Goal: Use online tool/utility: Utilize a website feature to perform a specific function

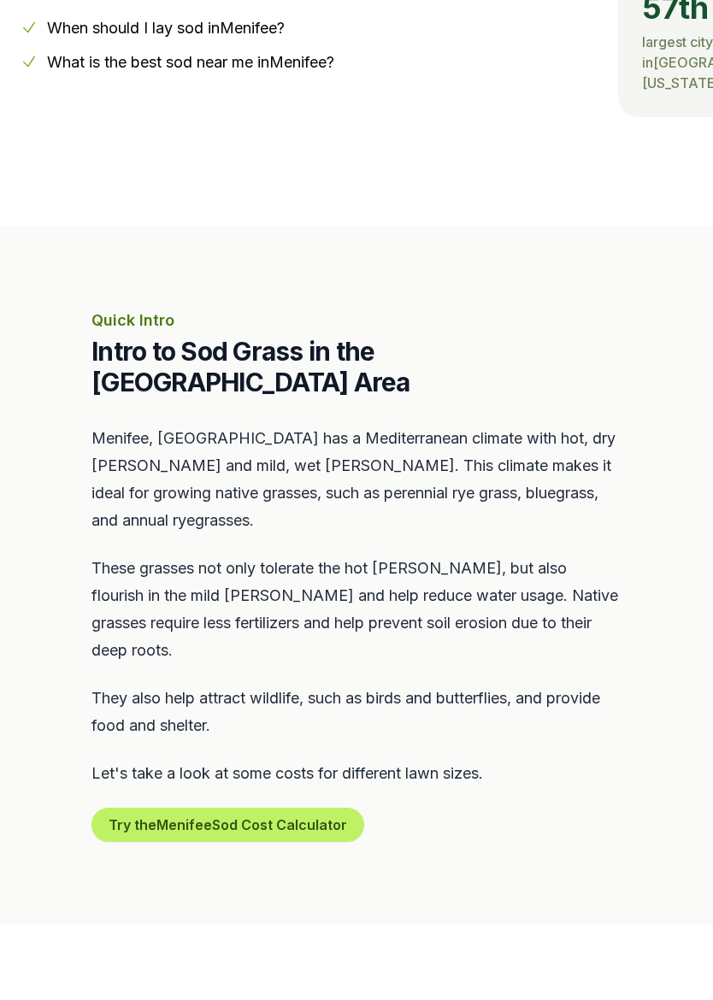
scroll to position [516, 0]
click at [122, 807] on button "Try the Menifee Sod Cost Calculator" at bounding box center [227, 824] width 273 height 34
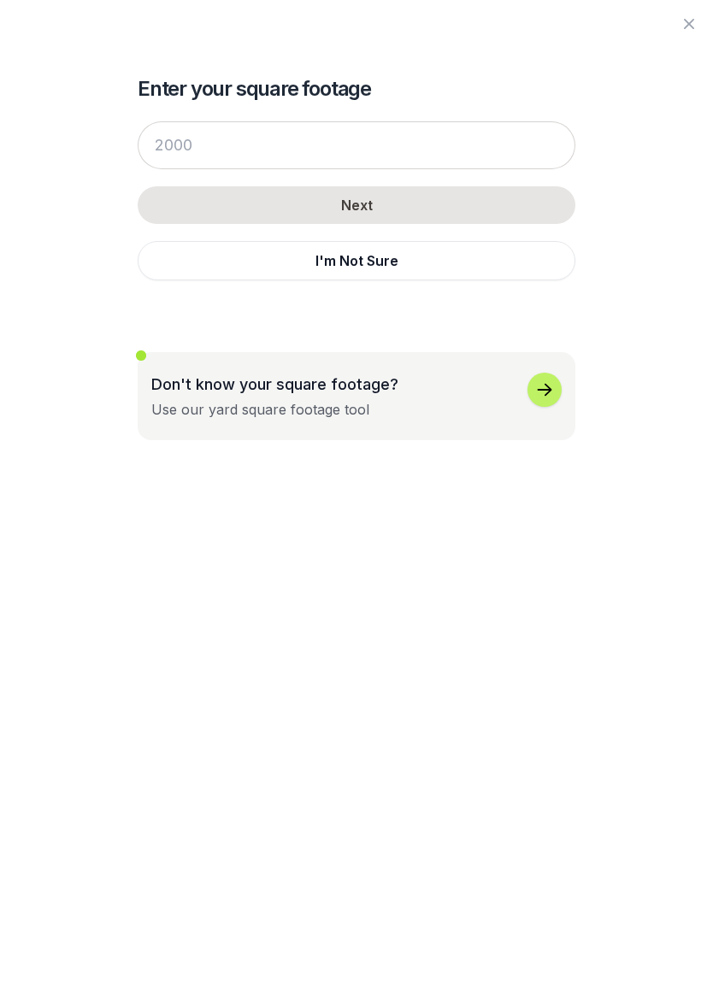
click at [473, 408] on div "Don't know your square footage? Use our yard square footage tool" at bounding box center [356, 396] width 410 height 47
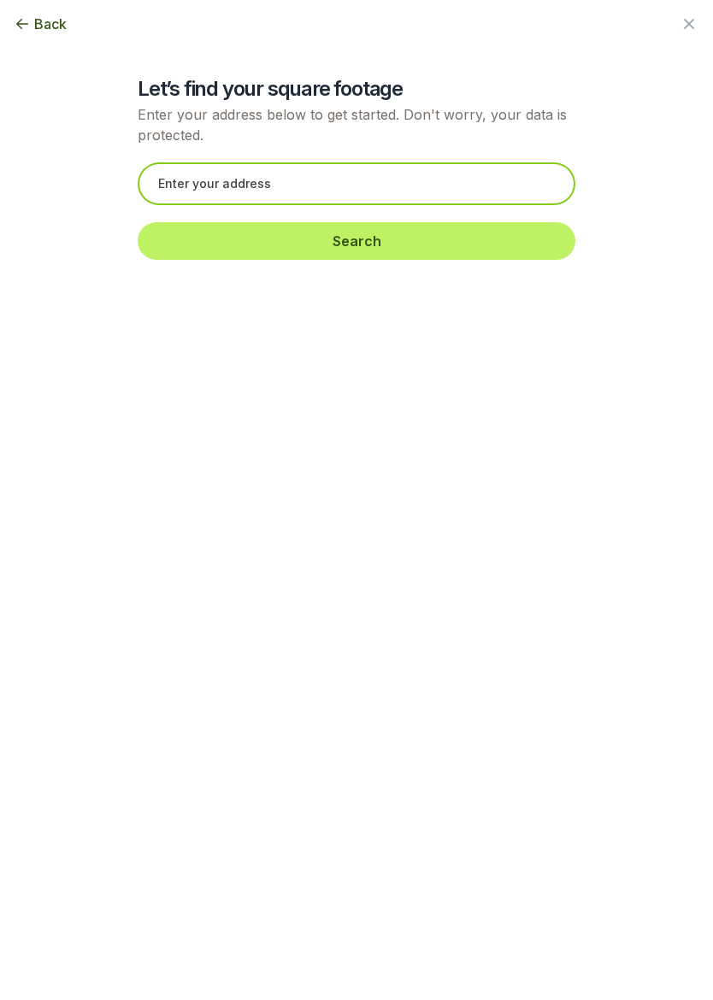
click at [439, 189] on input "text" at bounding box center [357, 183] width 438 height 43
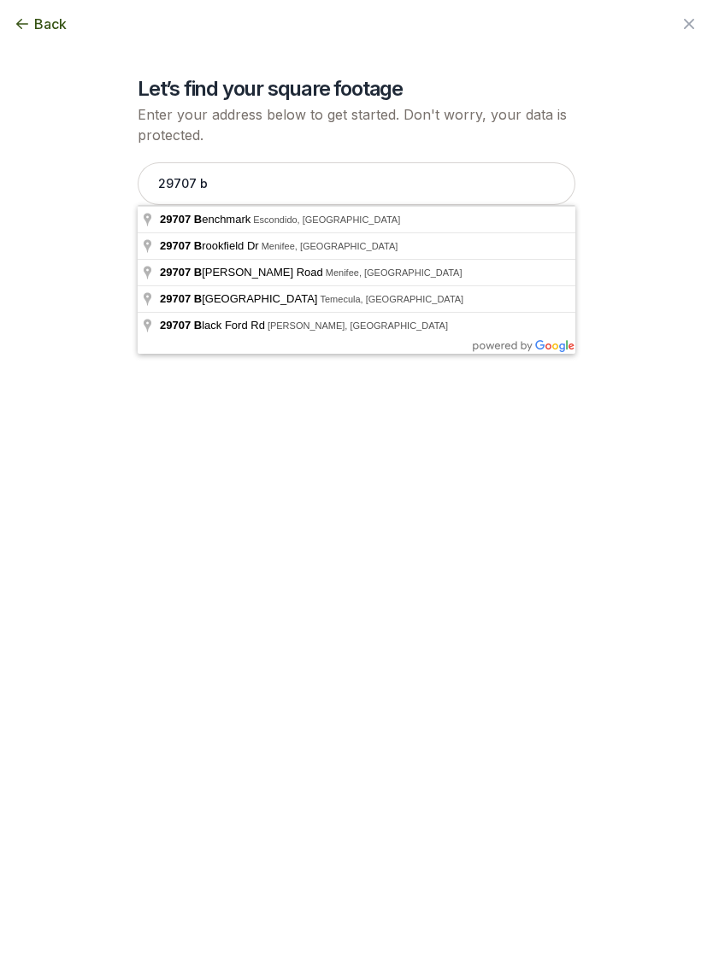
type input "[STREET_ADDRESS]"
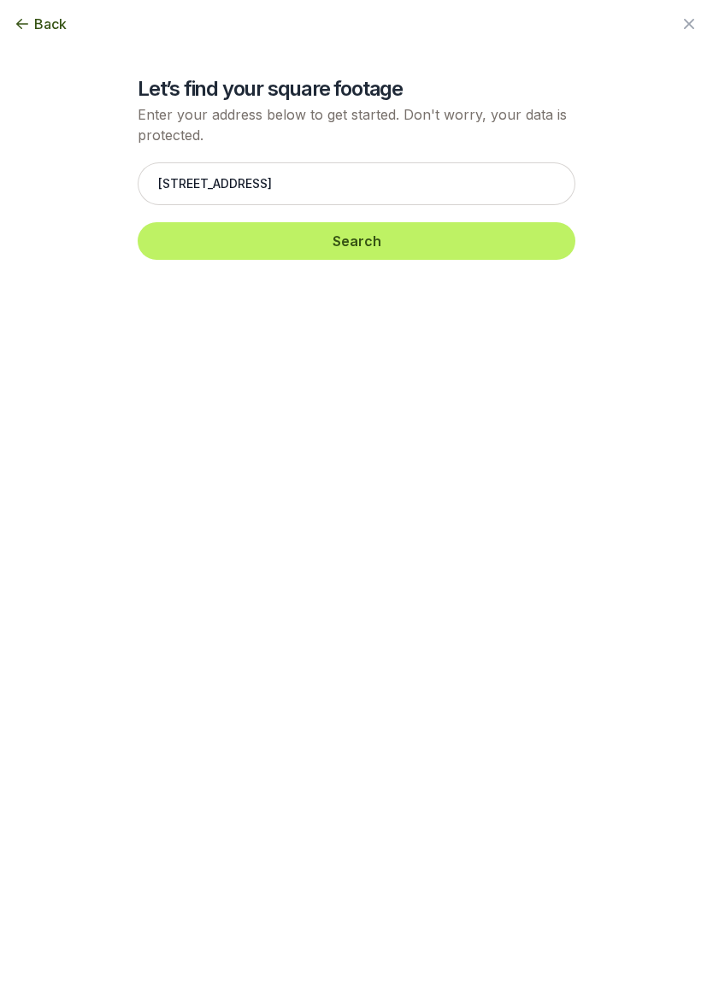
click at [410, 240] on button "Search" at bounding box center [357, 241] width 438 height 38
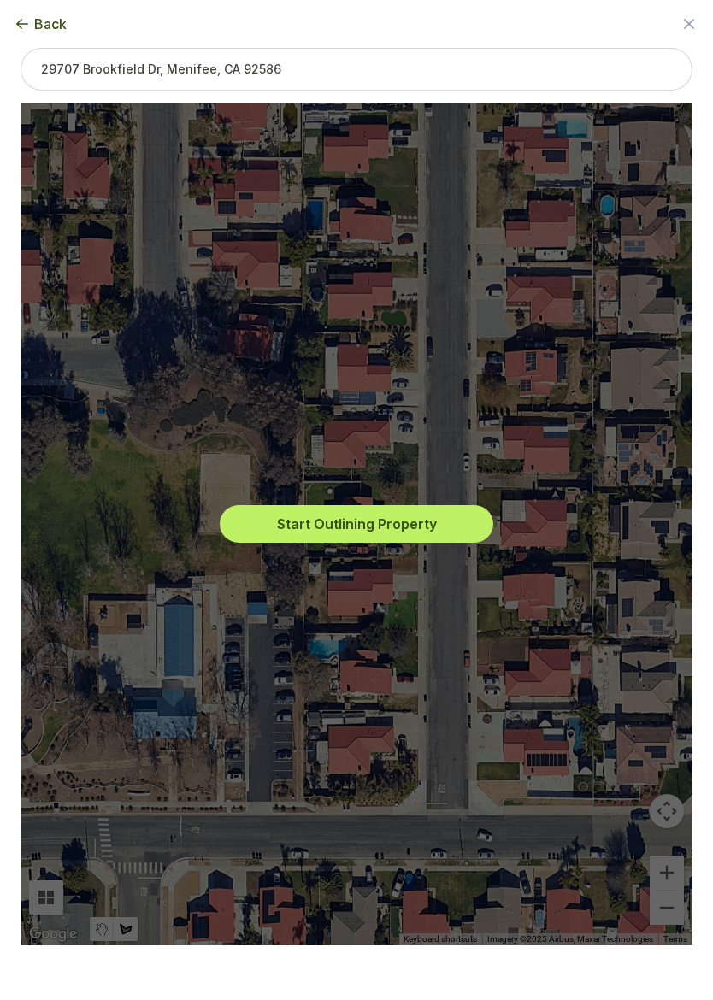
click at [452, 529] on button "Start Outlining Property" at bounding box center [357, 524] width 274 height 38
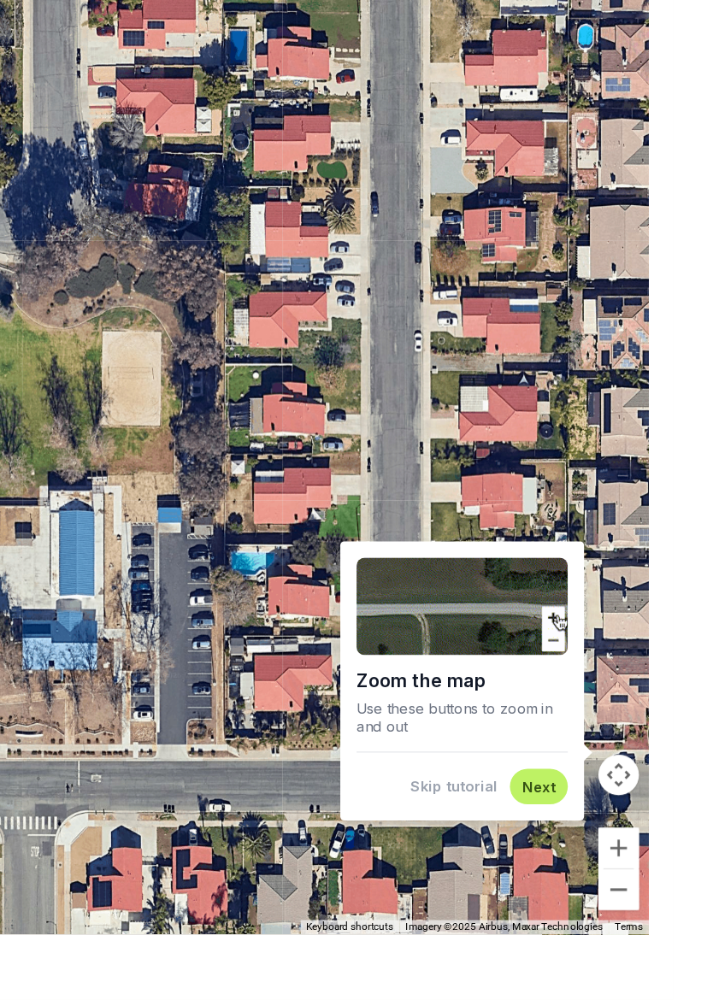
scroll to position [549, 0]
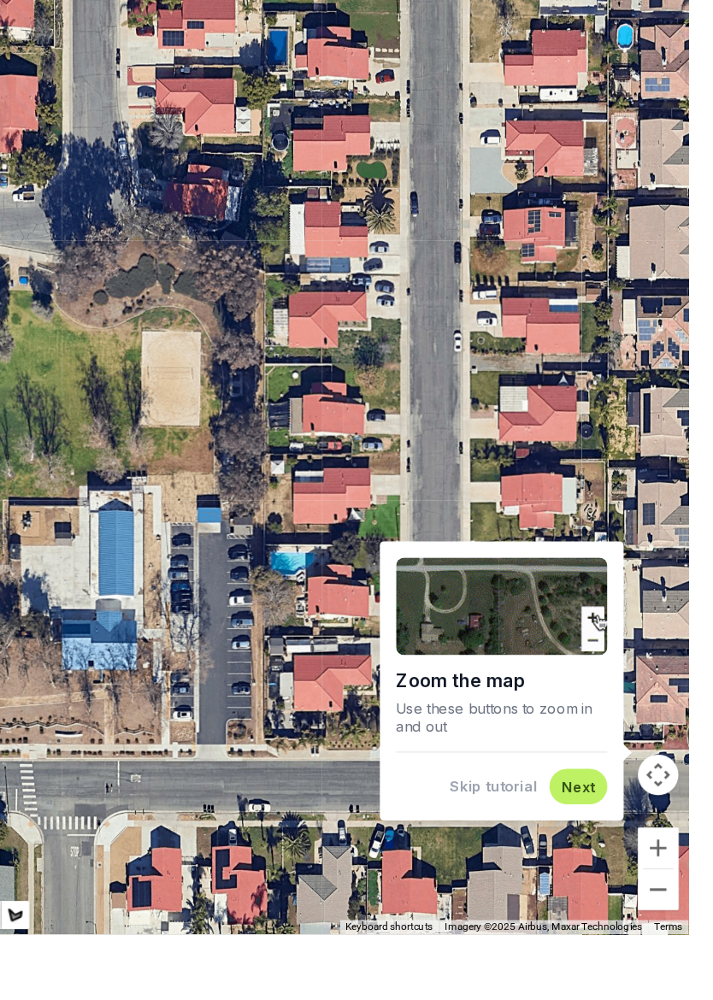
click at [505, 628] on img at bounding box center [535, 669] width 178 height 82
click at [502, 628] on img at bounding box center [535, 669] width 178 height 82
click at [495, 628] on img at bounding box center [535, 669] width 178 height 82
click at [496, 628] on img at bounding box center [535, 669] width 178 height 82
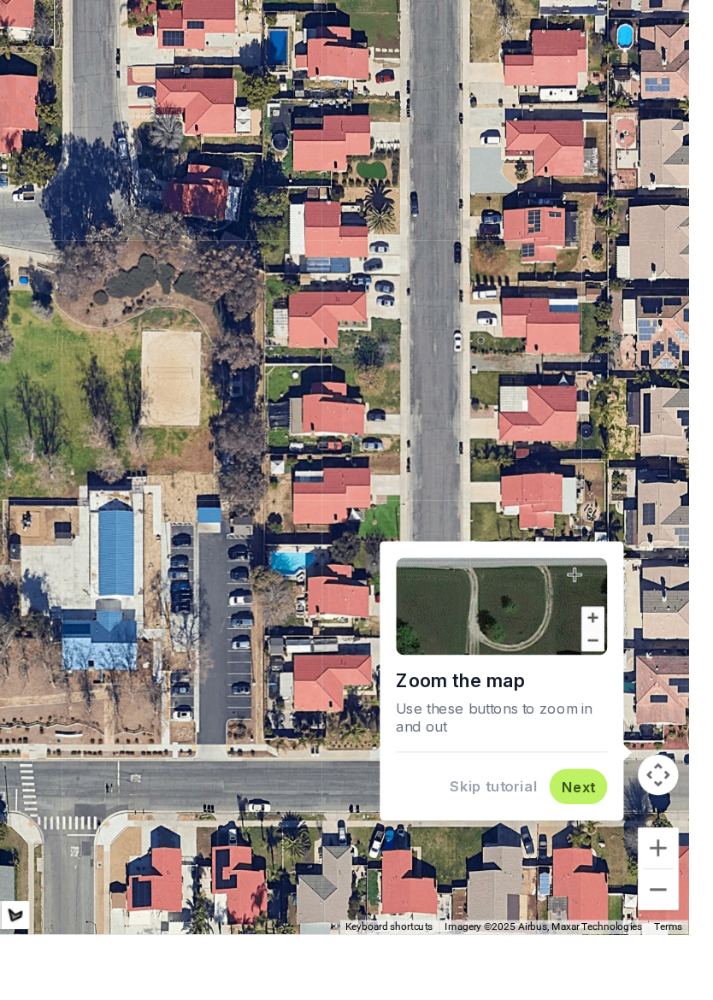
click at [503, 628] on img at bounding box center [535, 669] width 178 height 82
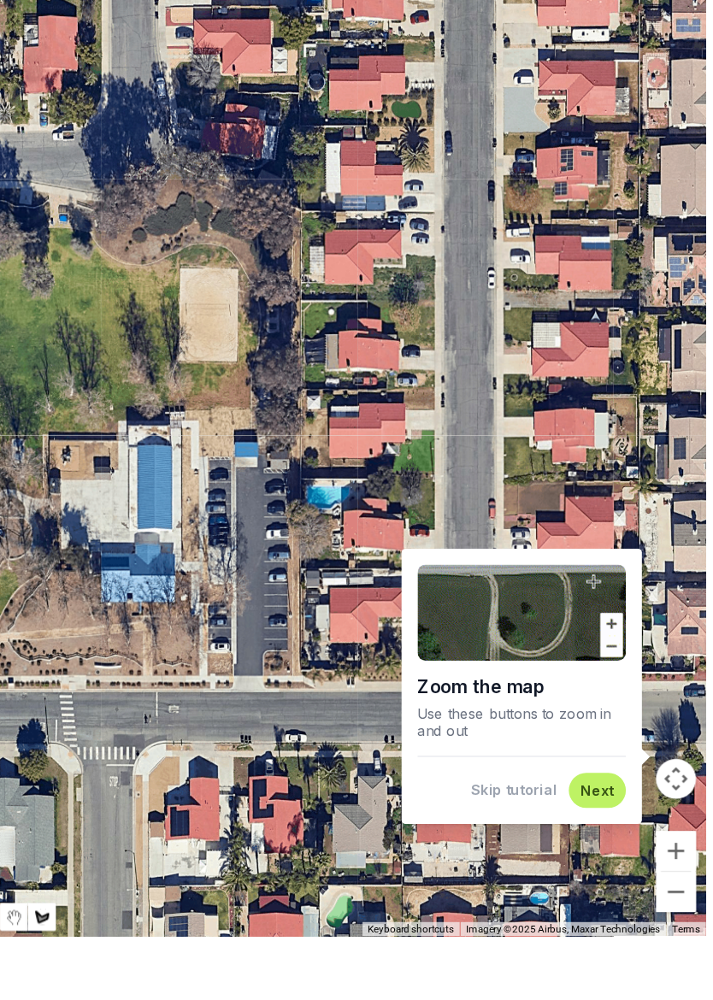
scroll to position [664, 0]
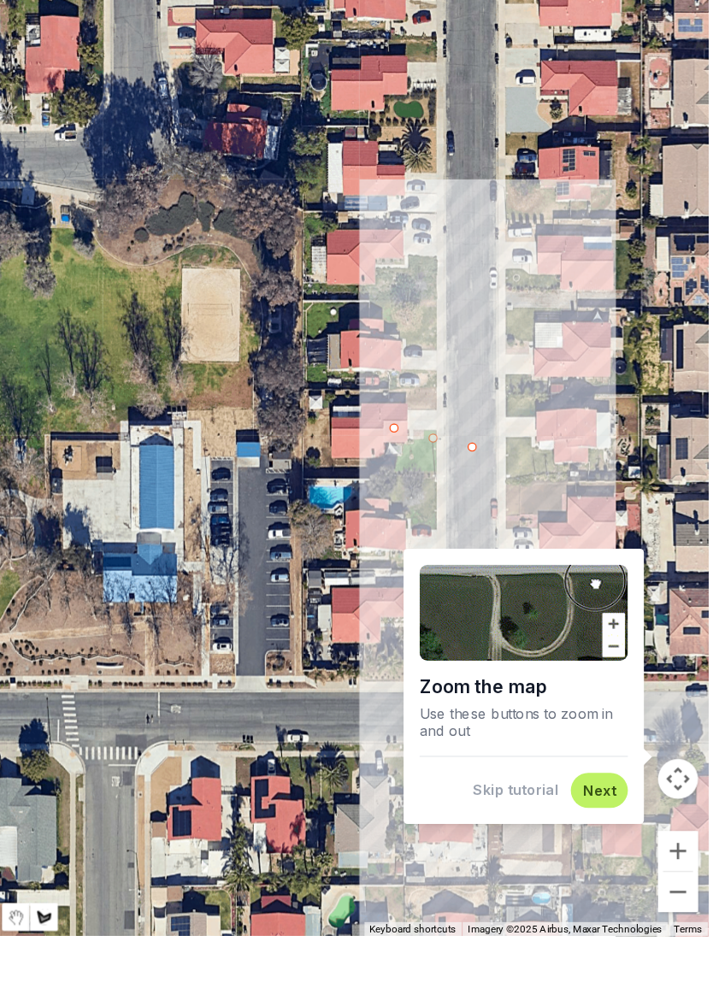
click at [586, 813] on button "Next" at bounding box center [600, 821] width 28 height 16
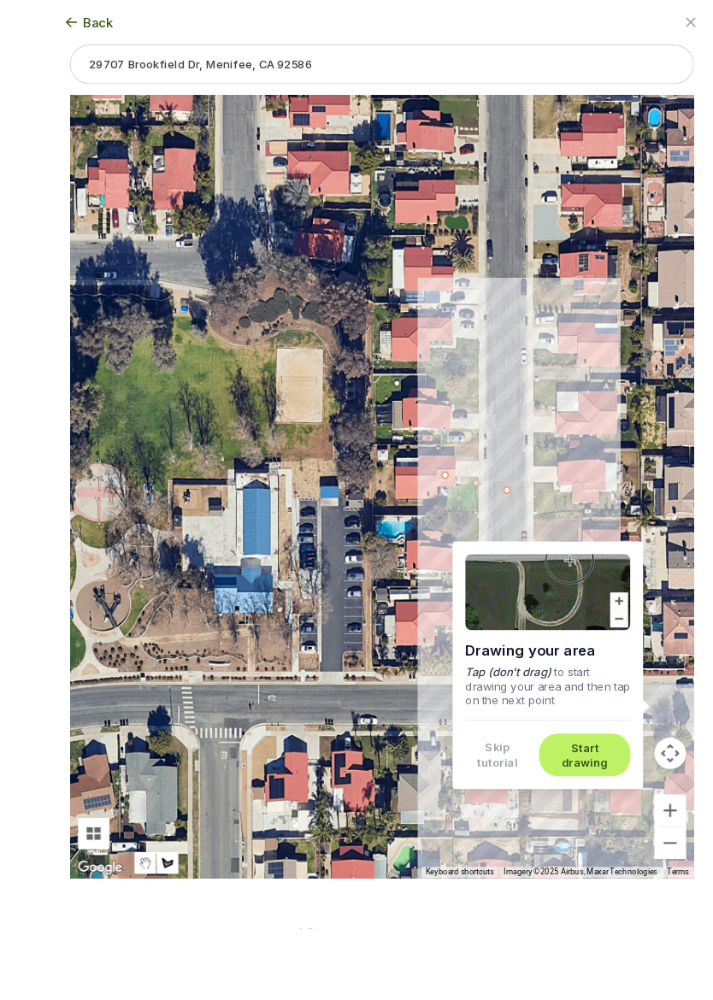
scroll to position [697, 0]
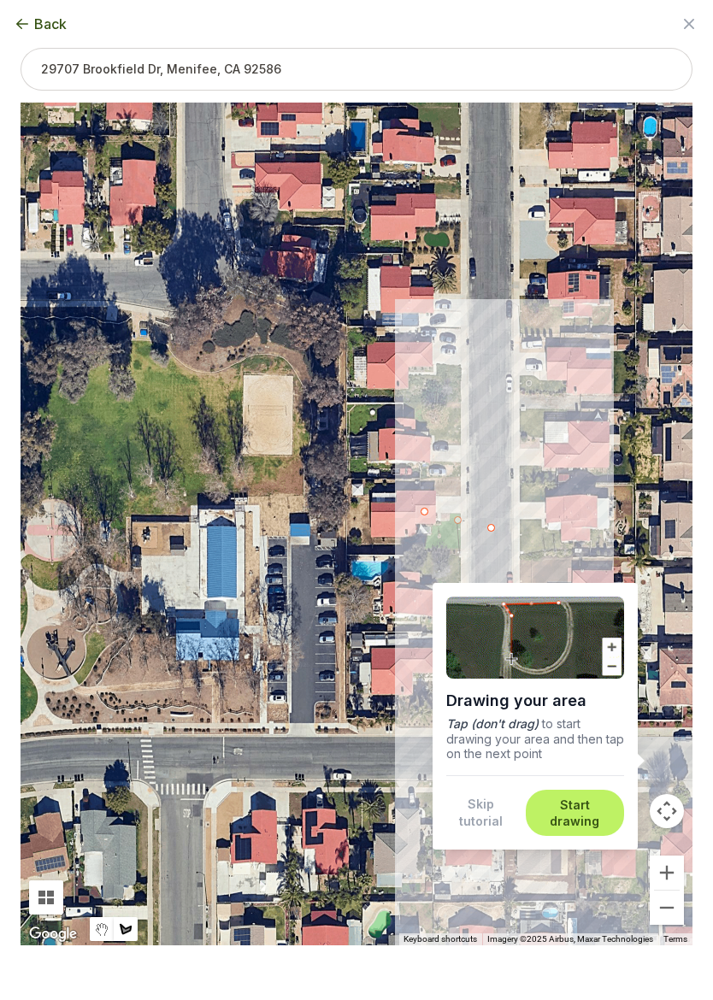
click at [492, 882] on div "Back Enter your square footage Next I'm Not Sure Don't know your square footage…" at bounding box center [356, 500] width 713 height 1000
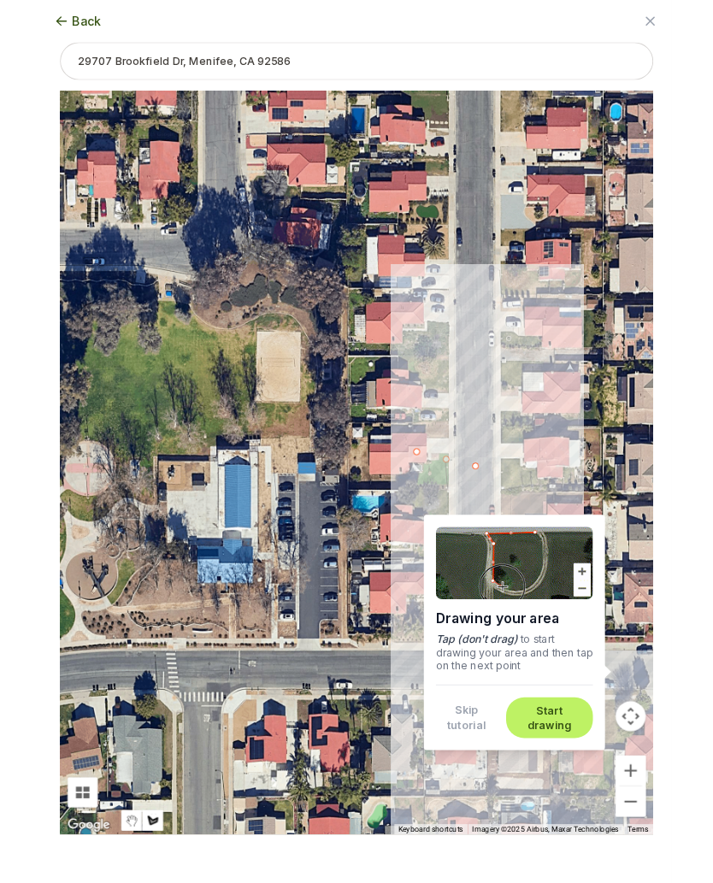
scroll to position [745, 0]
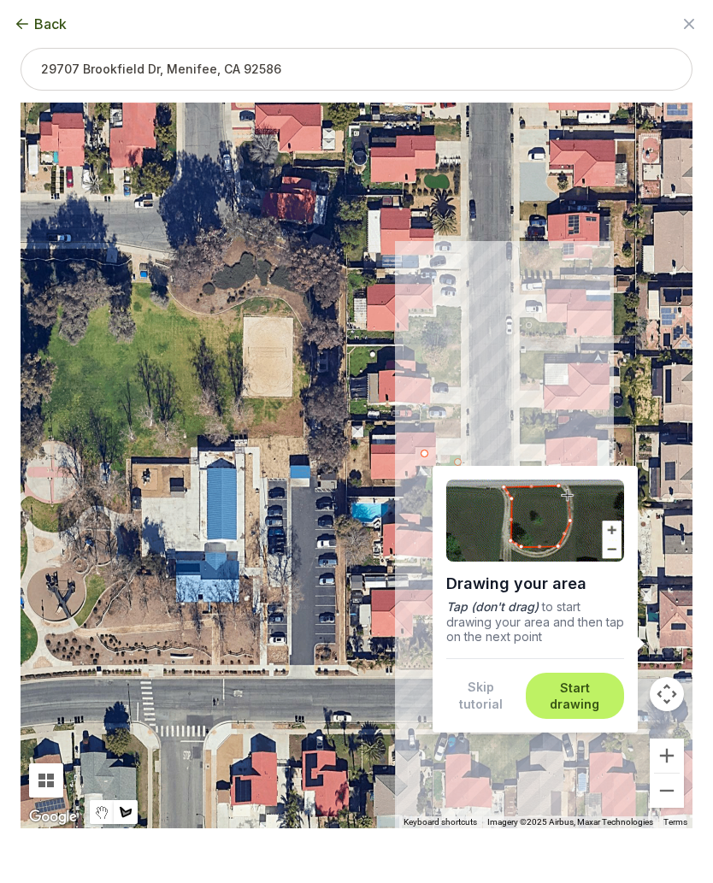
click at [480, 692] on button "Skip tutorial" at bounding box center [480, 696] width 69 height 34
